Goal: Task Accomplishment & Management: Manage account settings

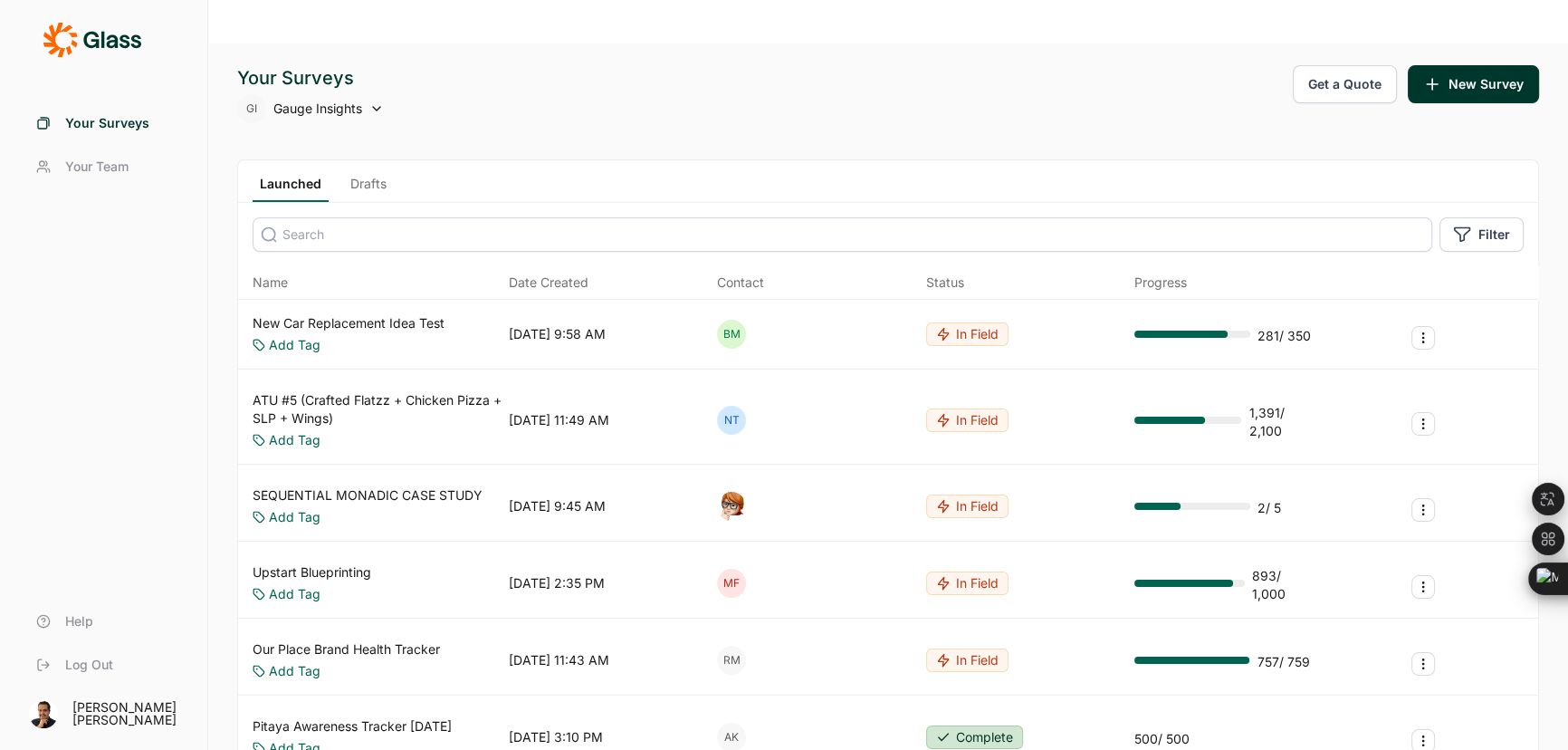
click at [369, 218] on input at bounding box center [842, 235] width 1180 height 35
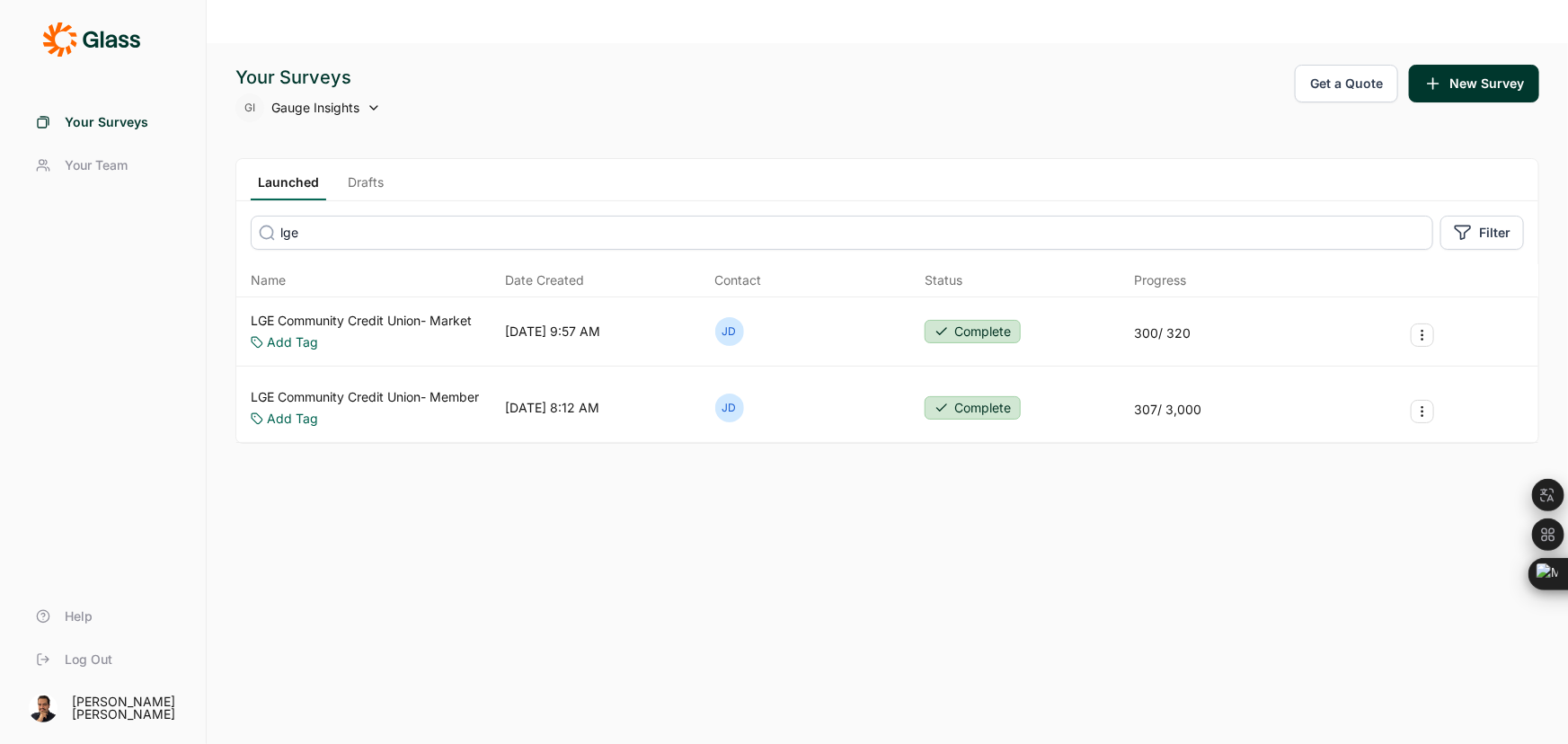
type input "lge"
click at [394, 311] on link "LGE Community Credit Union- Market" at bounding box center [360, 320] width 221 height 18
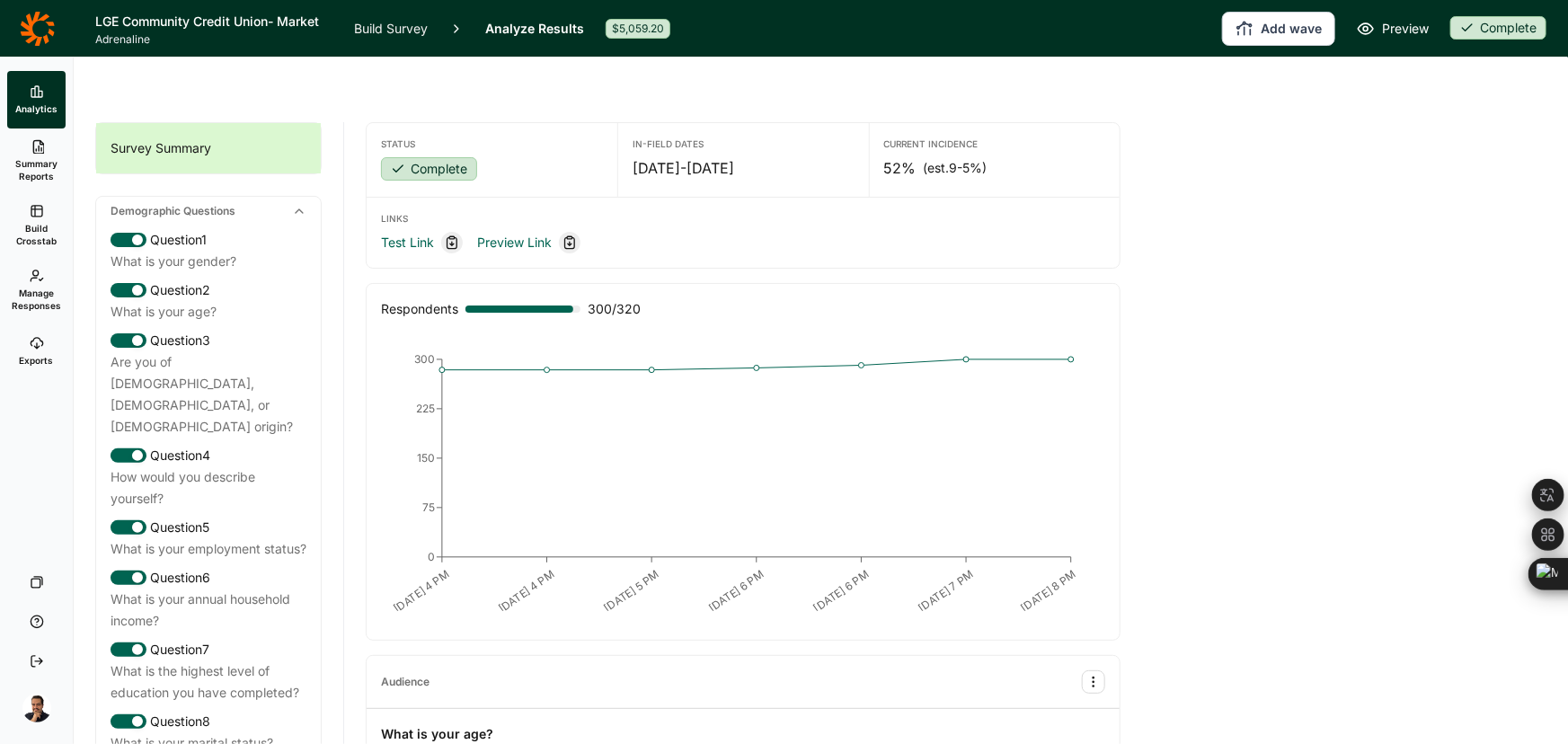
click at [46, 299] on span "Manage Responses" at bounding box center [36, 299] width 50 height 25
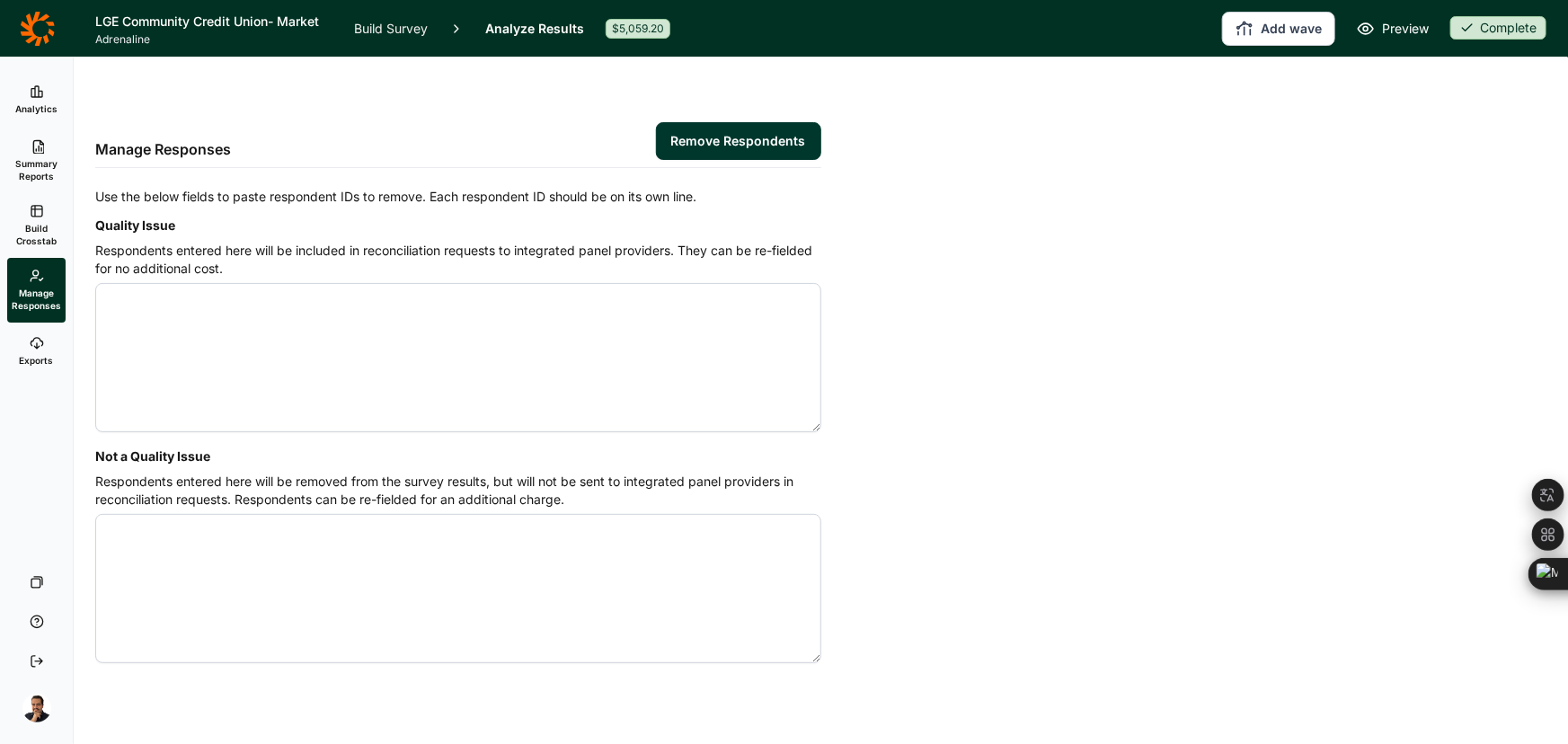
click at [522, 28] on link "Analyze Results" at bounding box center [534, 28] width 98 height 56
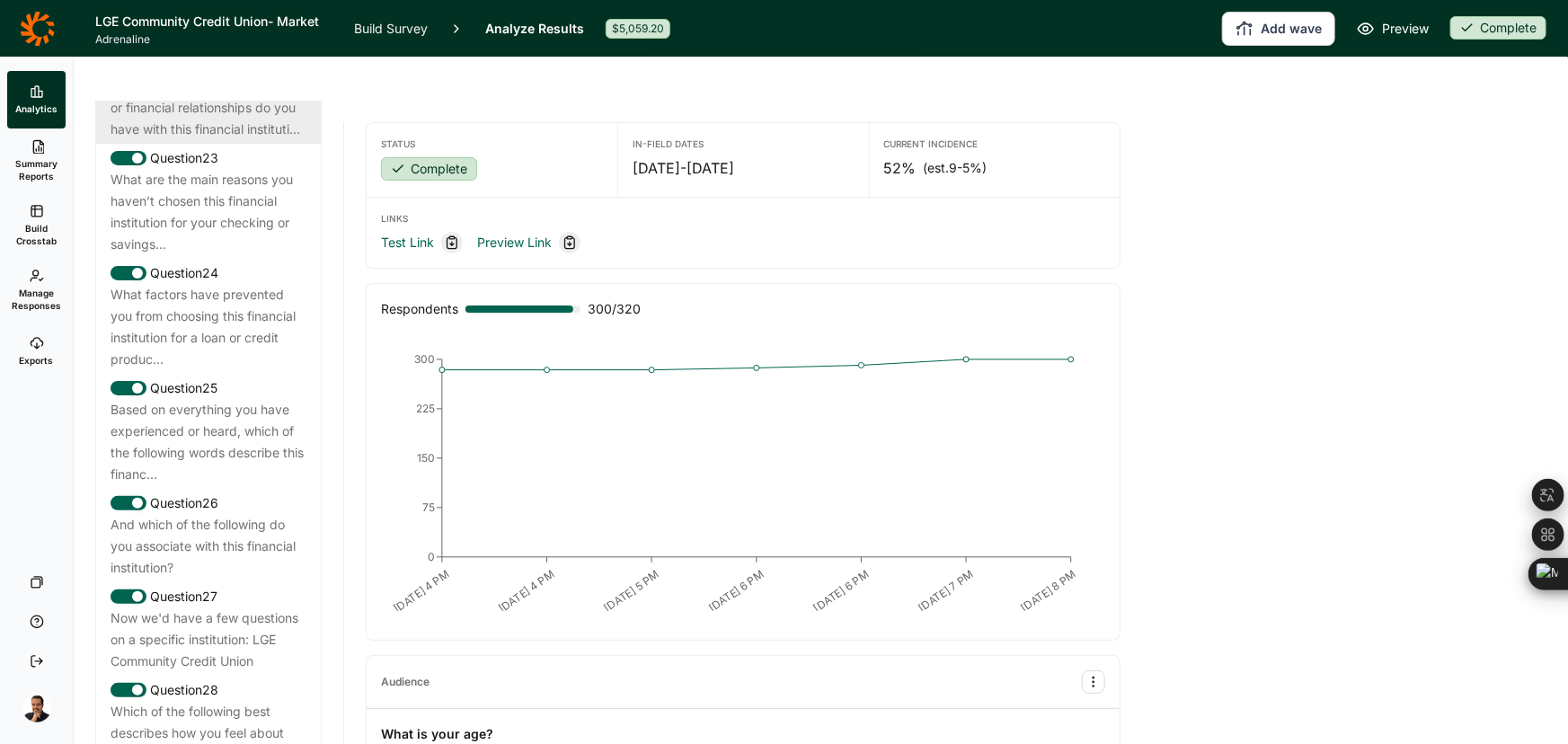
scroll to position [3184, 0]
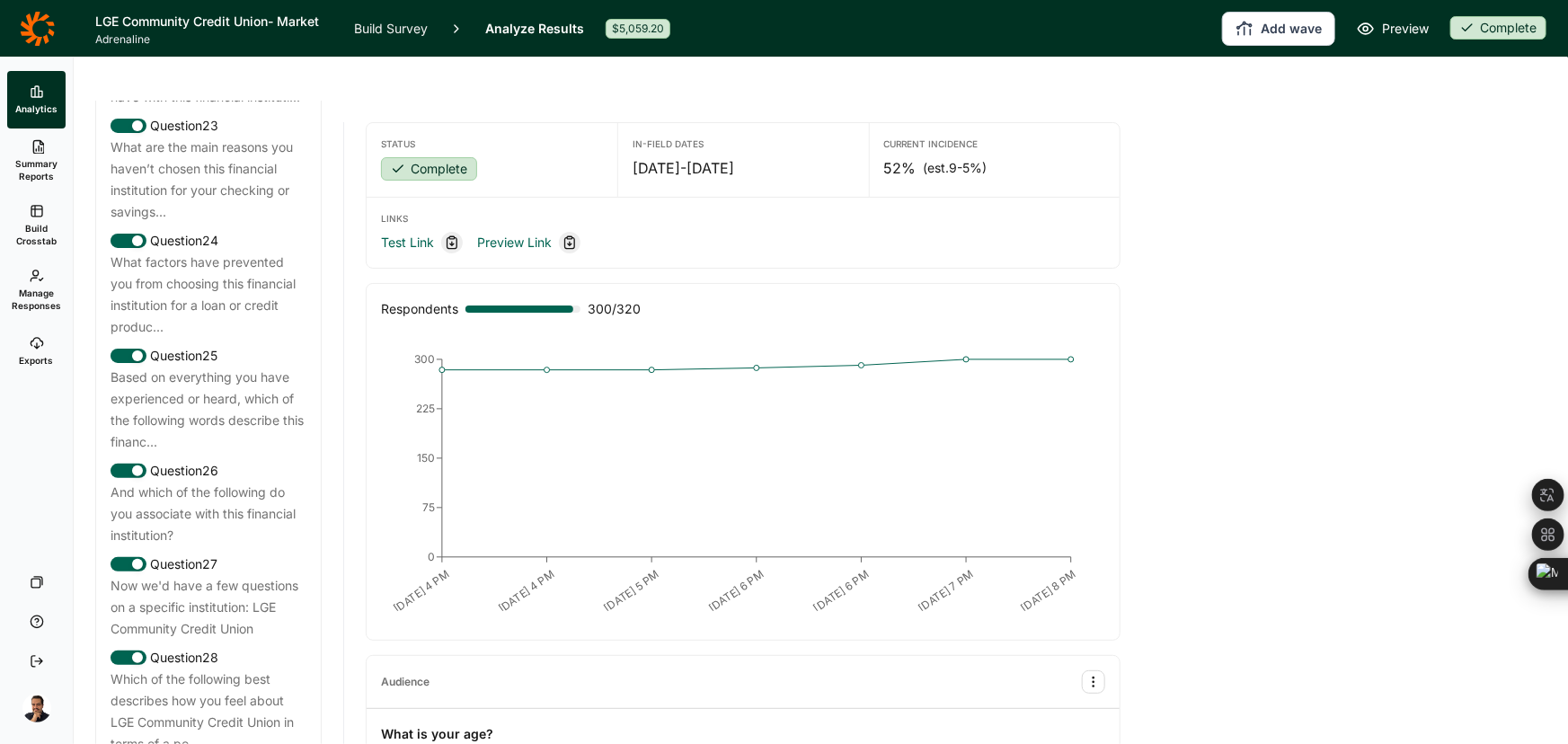
click at [44, 347] on link "Exports" at bounding box center [36, 351] width 58 height 57
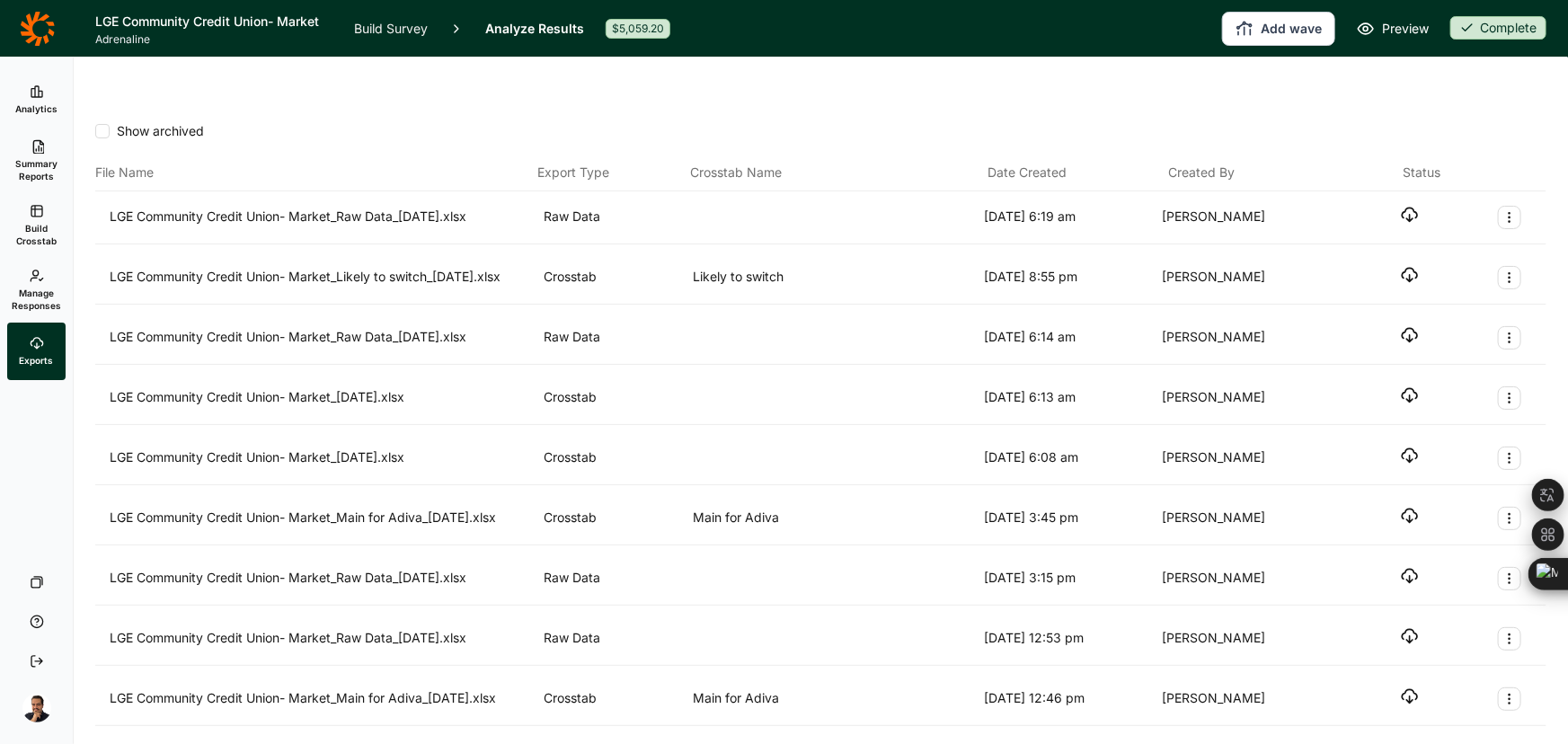
click at [189, 122] on span "Show archived" at bounding box center [157, 131] width 95 height 18
click at [96, 131] on input "Show archived" at bounding box center [96, 131] width 0 height 0
click at [188, 122] on span "Show archived" at bounding box center [157, 131] width 95 height 18
click at [96, 131] on input "Show archived" at bounding box center [96, 131] width 0 height 0
